Goal: Task Accomplishment & Management: Use online tool/utility

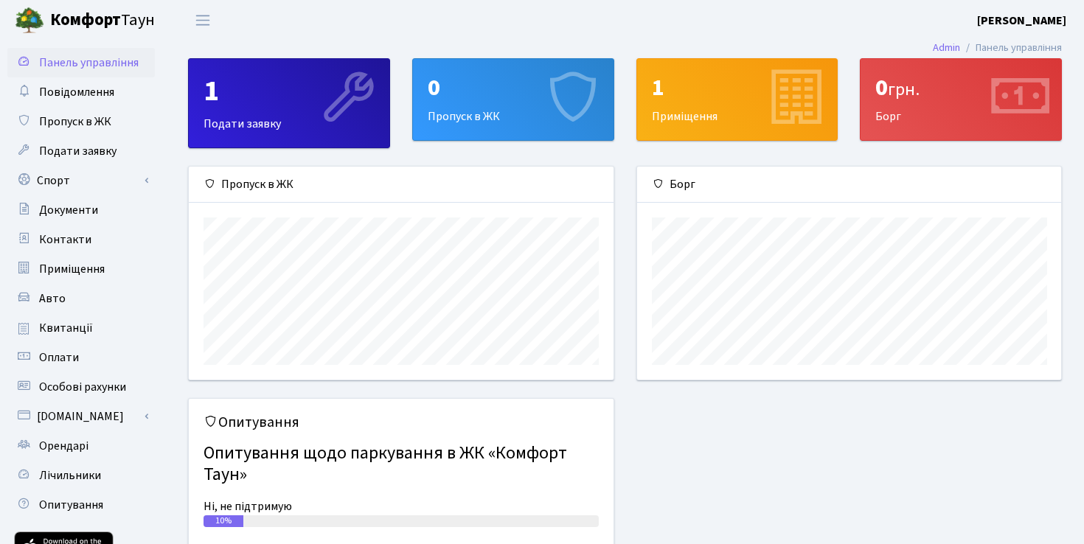
scroll to position [213, 424]
click at [66, 183] on link "Спорт" at bounding box center [80, 180] width 147 height 29
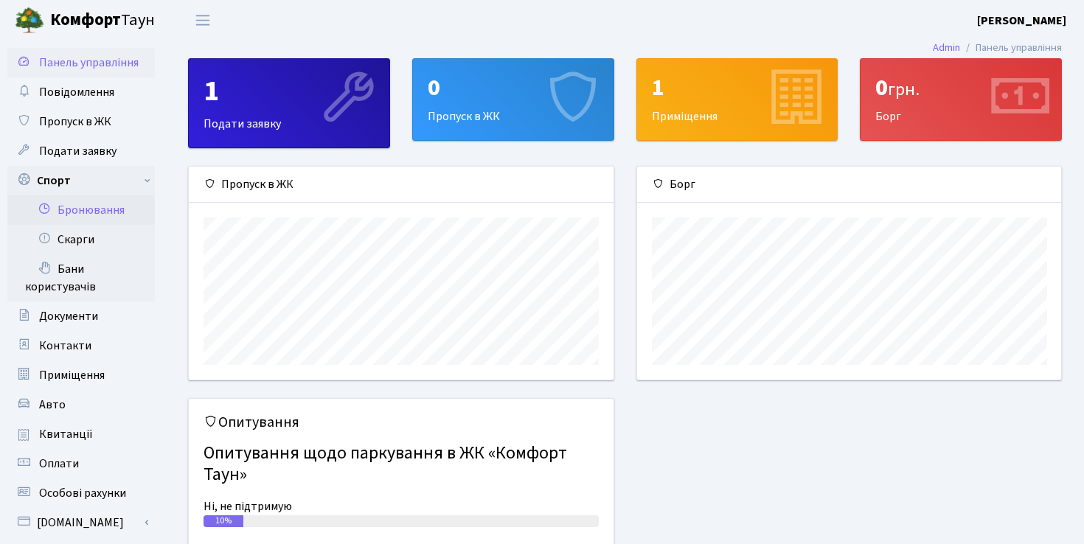
click at [89, 215] on link "Бронювання" at bounding box center [80, 209] width 147 height 29
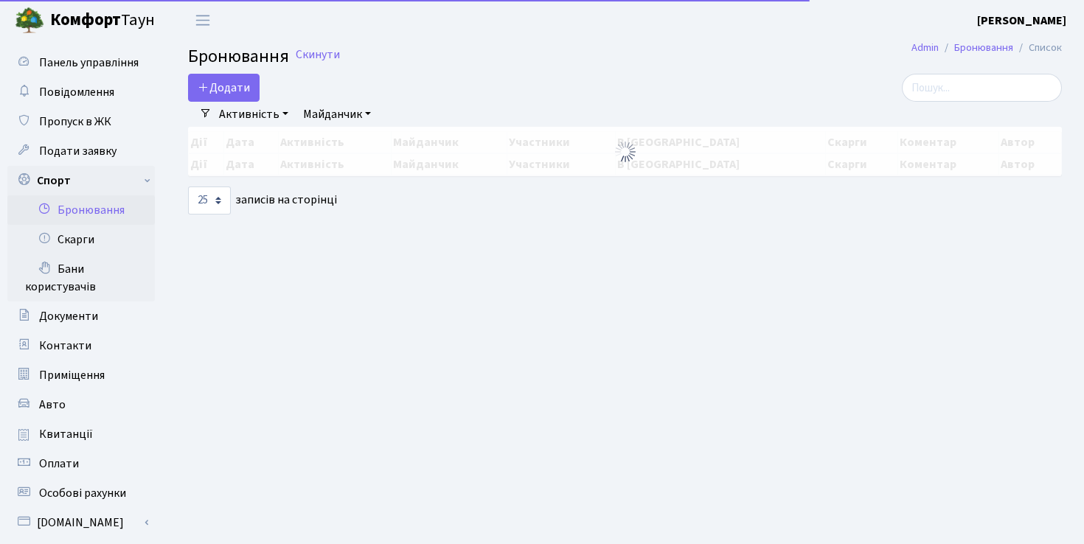
select select "25"
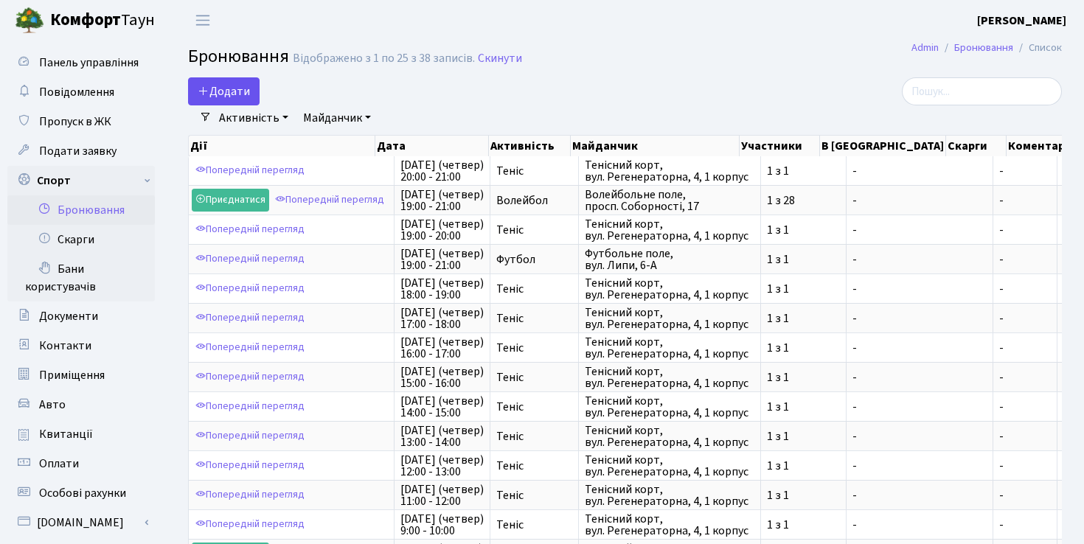
click at [220, 91] on button "Додати" at bounding box center [224, 91] width 72 height 28
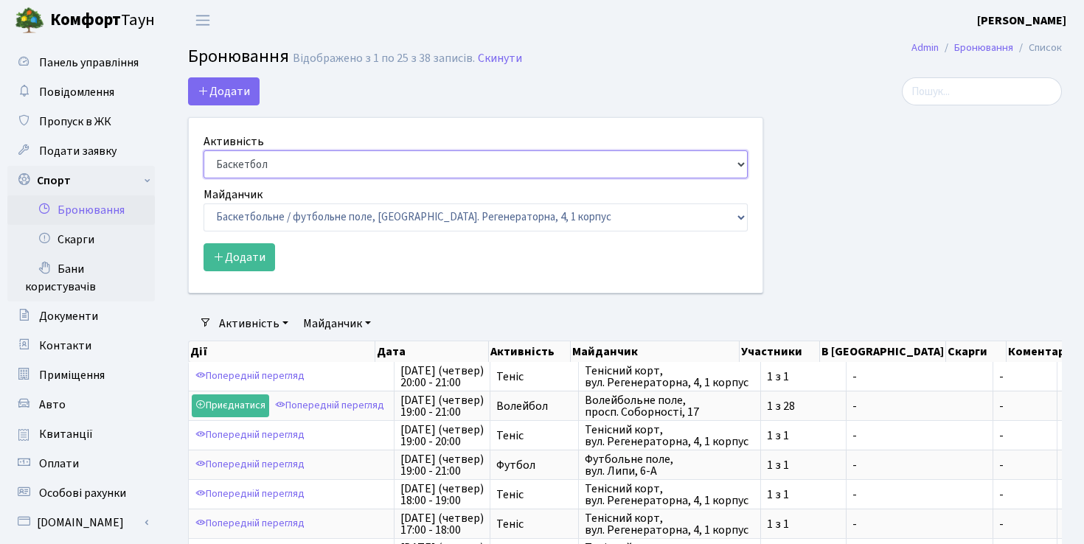
select select "1"
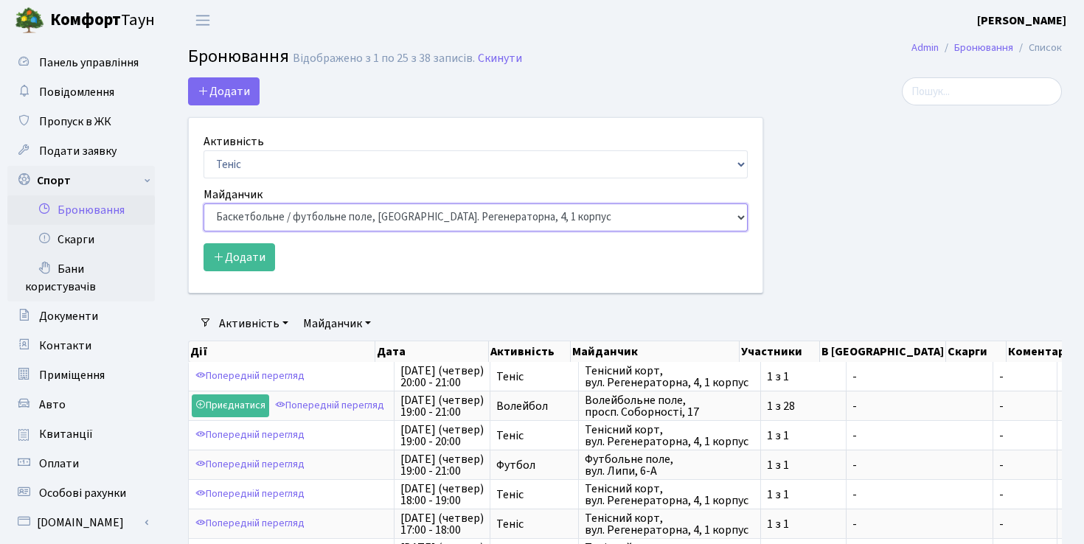
select select "1"
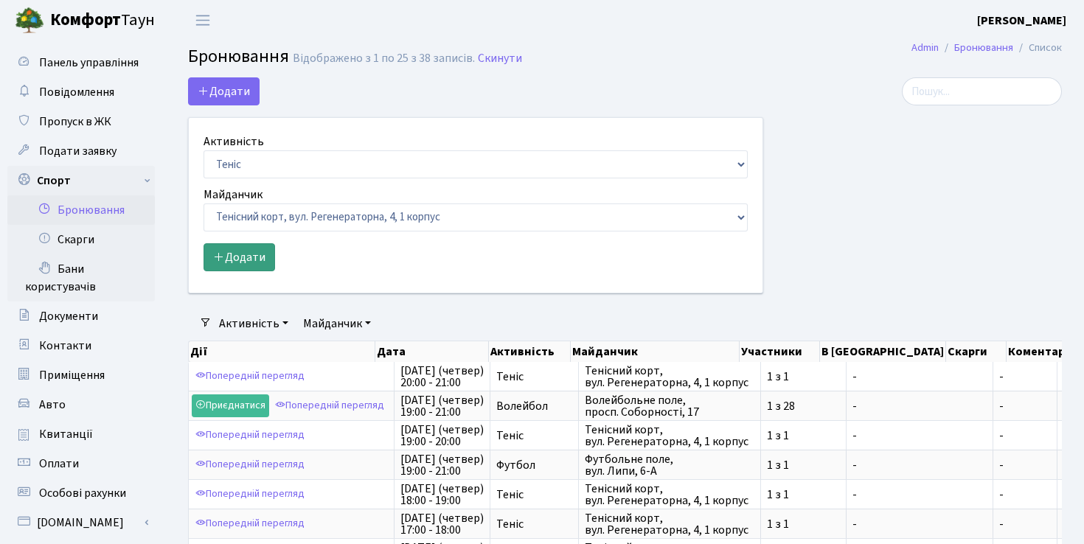
click at [253, 263] on button "Додати" at bounding box center [240, 257] width 72 height 28
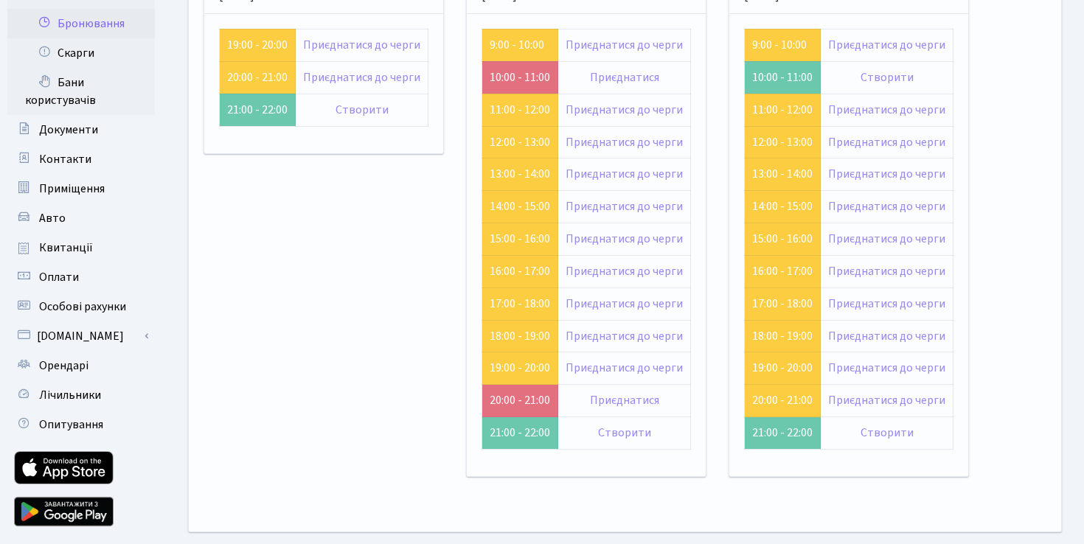
scroll to position [194, 0]
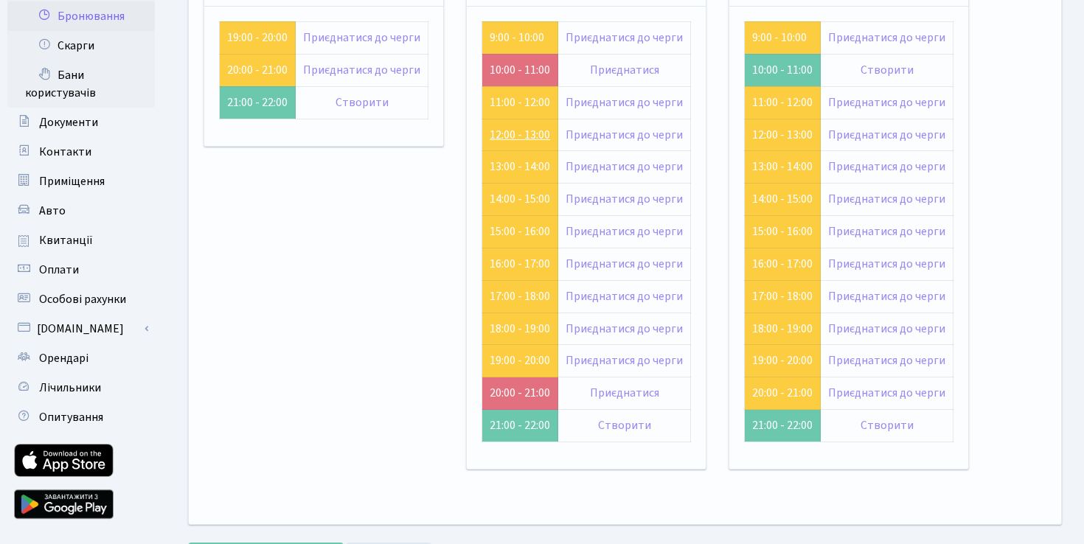
click at [526, 136] on link "12:00 - 13:00" at bounding box center [520, 135] width 60 height 16
